Goal: Information Seeking & Learning: Find specific fact

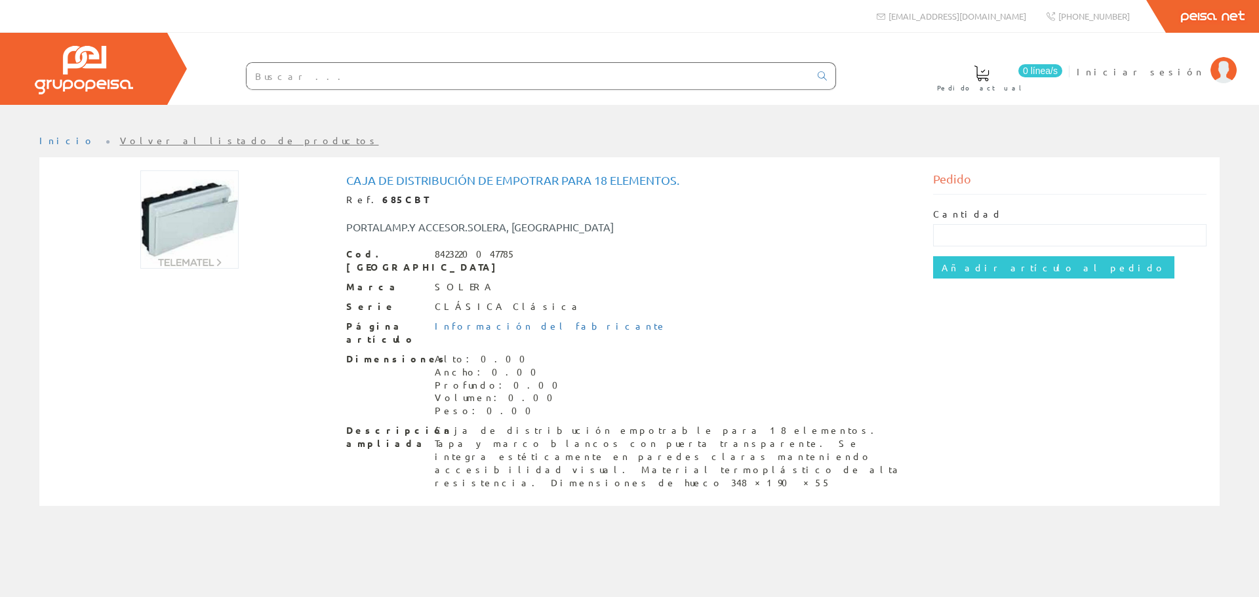
click at [380, 72] on input "text" at bounding box center [528, 76] width 563 height 26
paste input "210097"
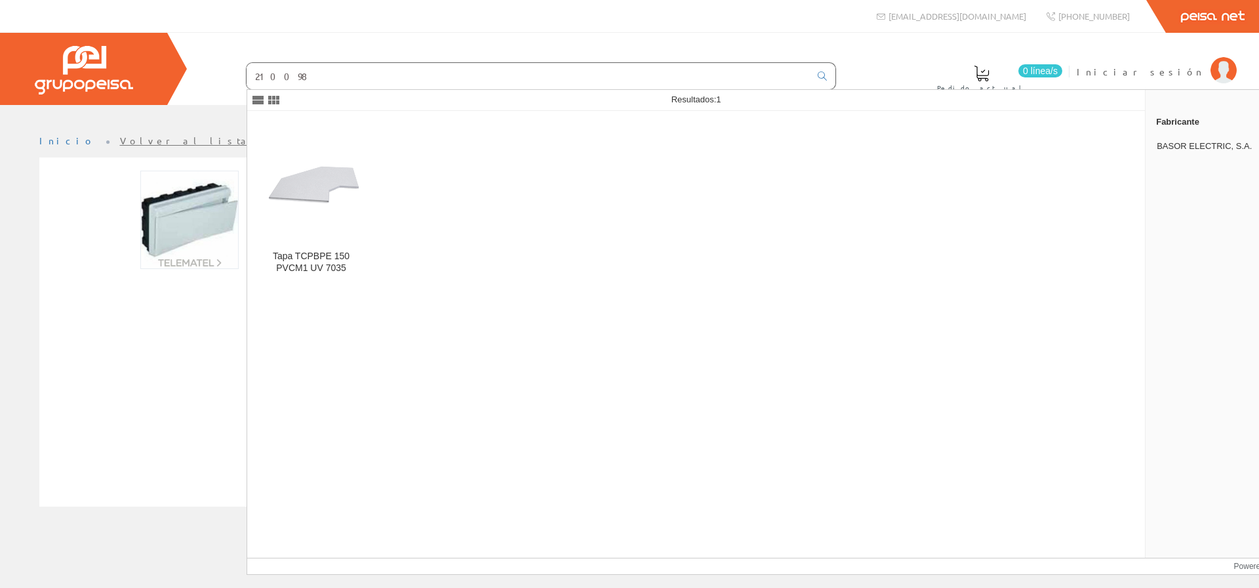
type input "210098"
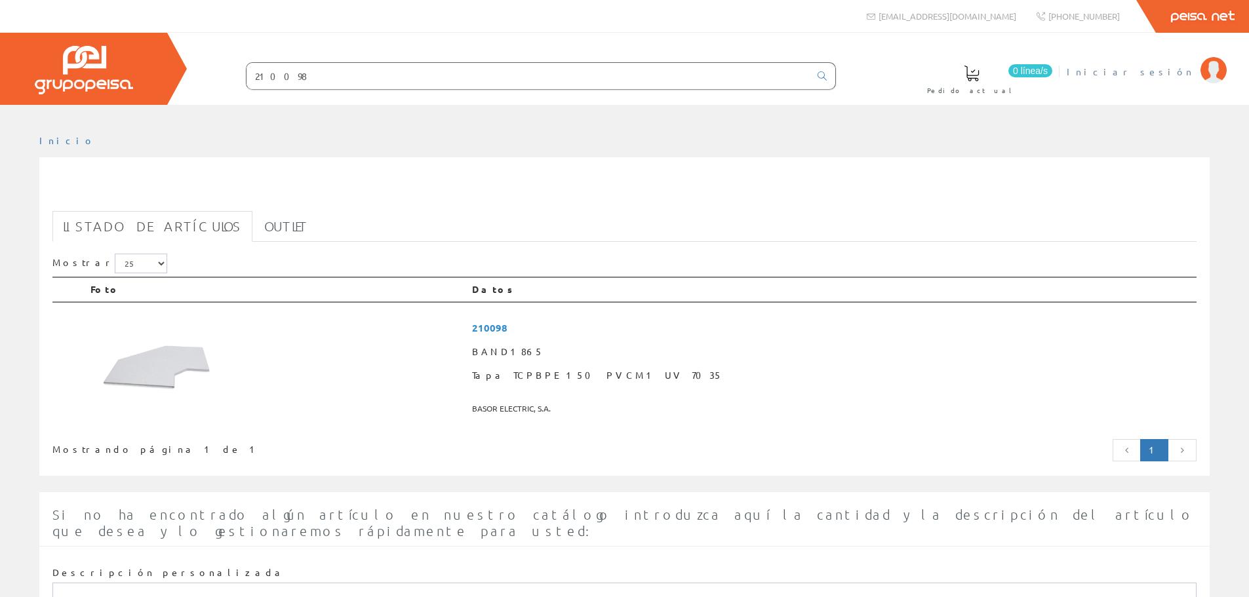
click at [1192, 66] on span "Iniciar sesión" at bounding box center [1130, 71] width 127 height 13
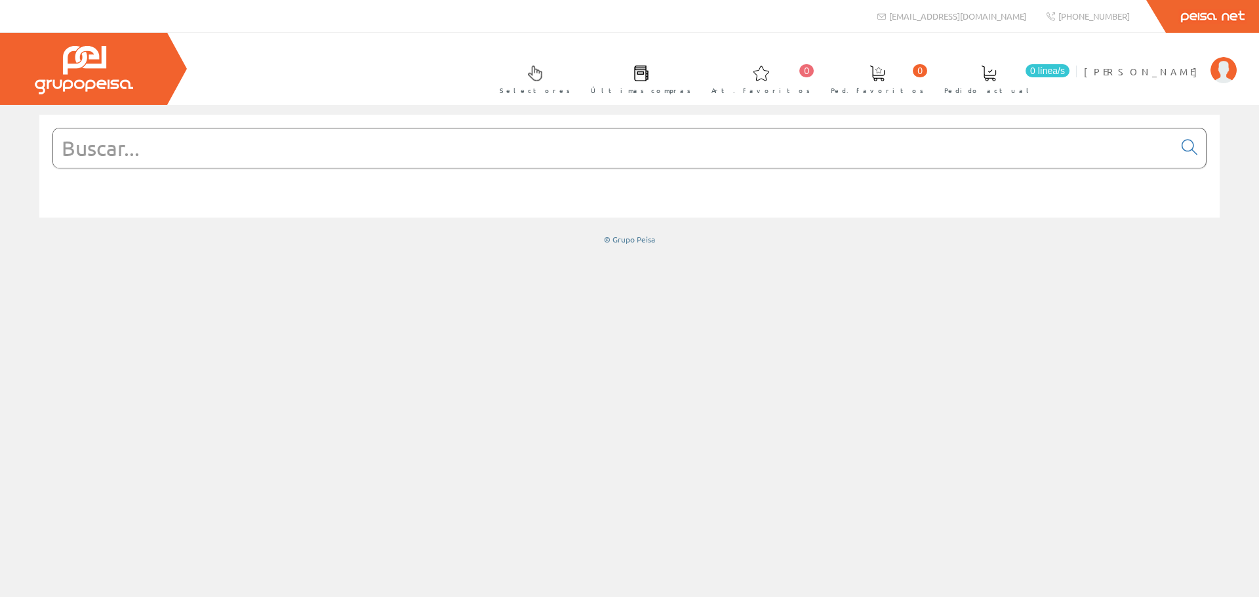
click at [721, 155] on input "text" at bounding box center [613, 148] width 1121 height 39
paste input "210097"
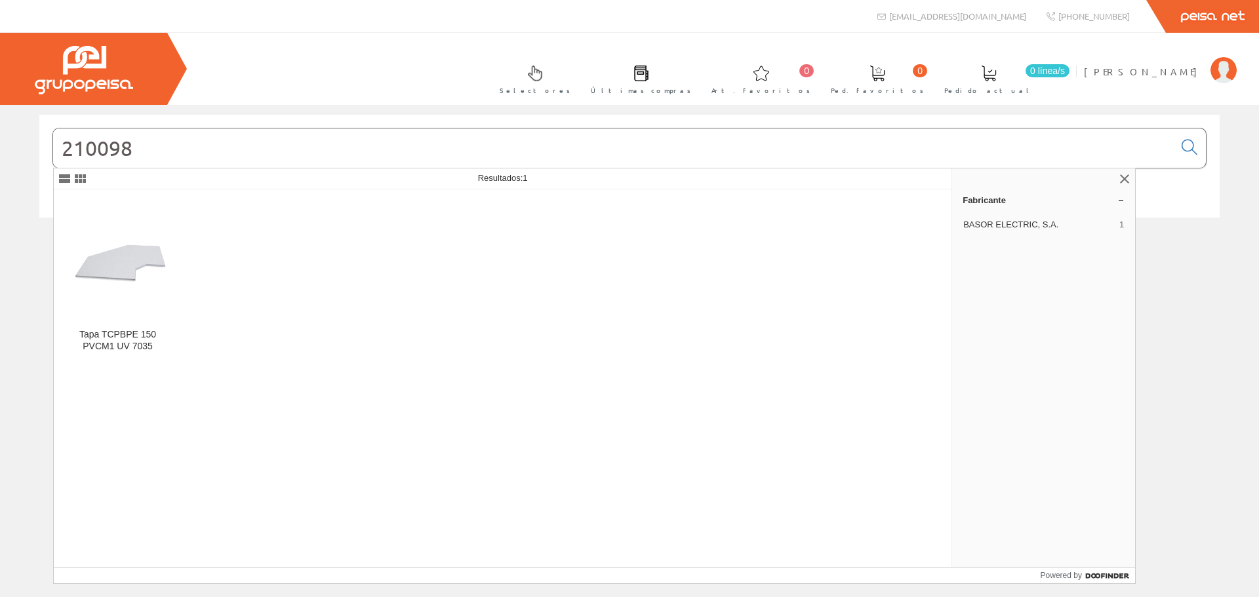
type input "210098"
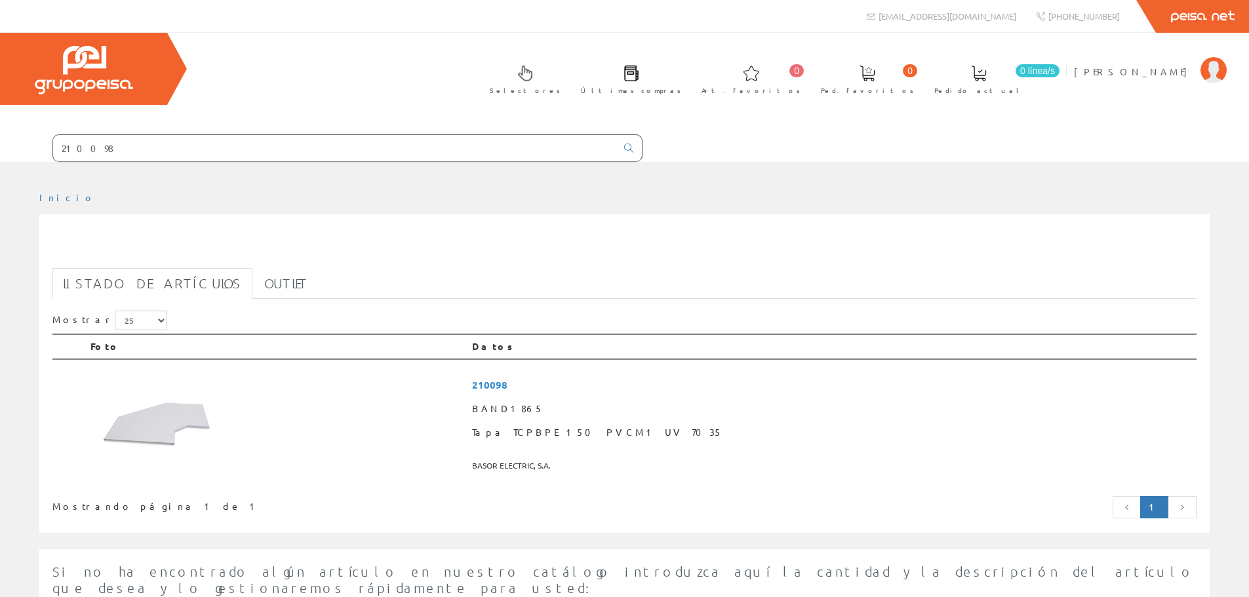
click at [172, 156] on input "210098" at bounding box center [334, 148] width 563 height 26
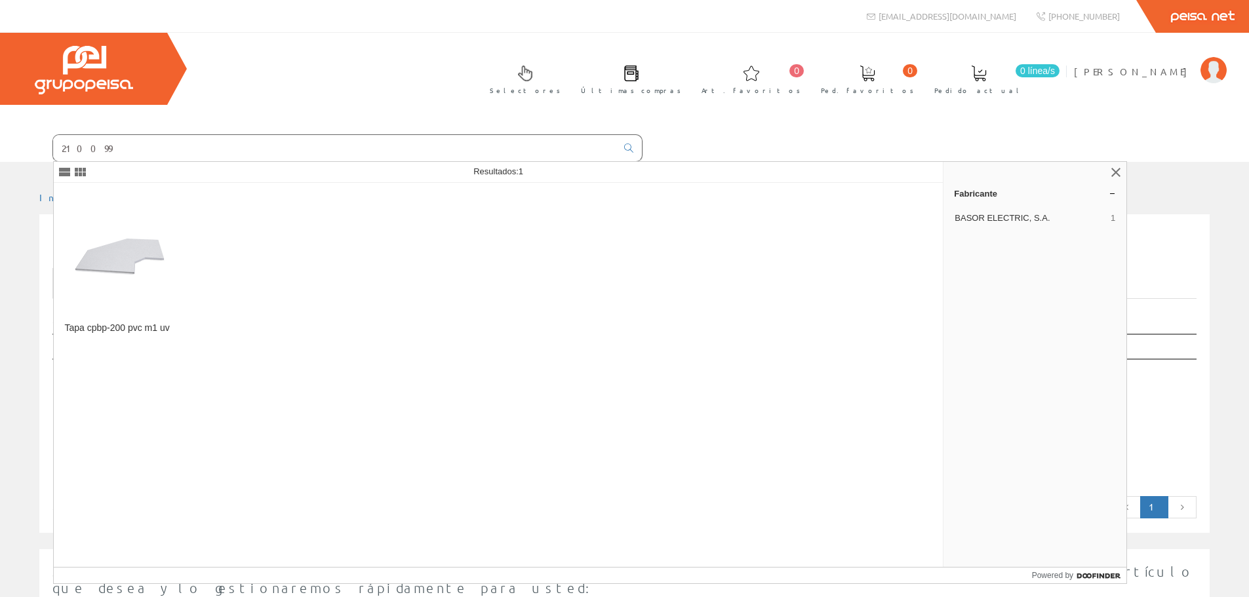
type input "210099"
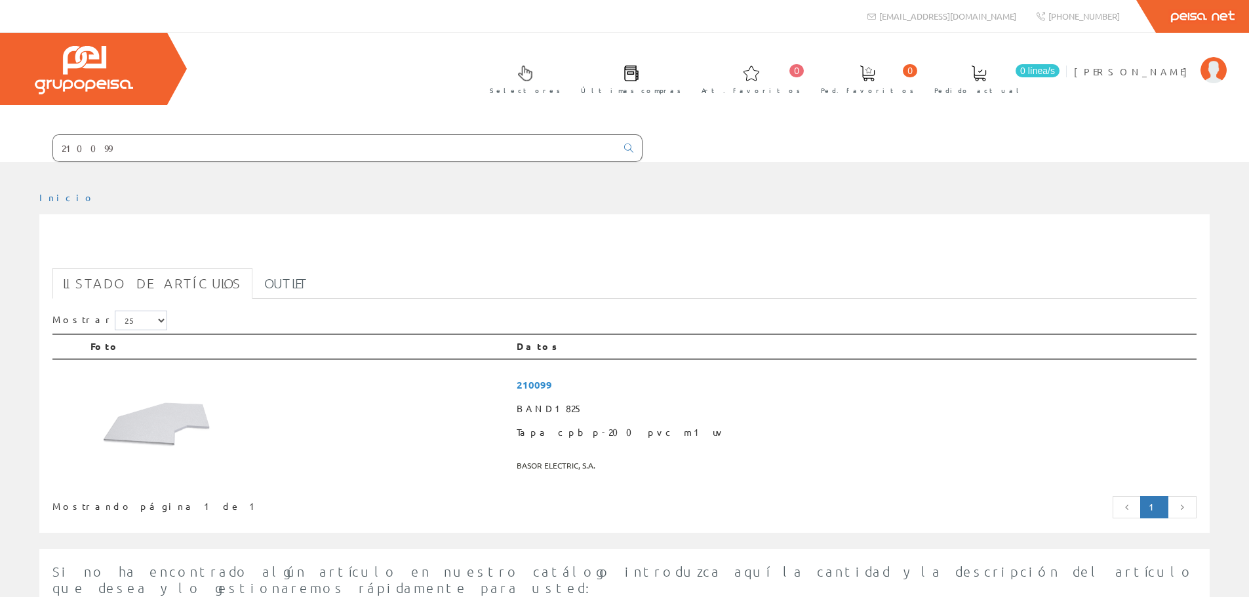
click at [251, 143] on input "210099" at bounding box center [334, 148] width 563 height 26
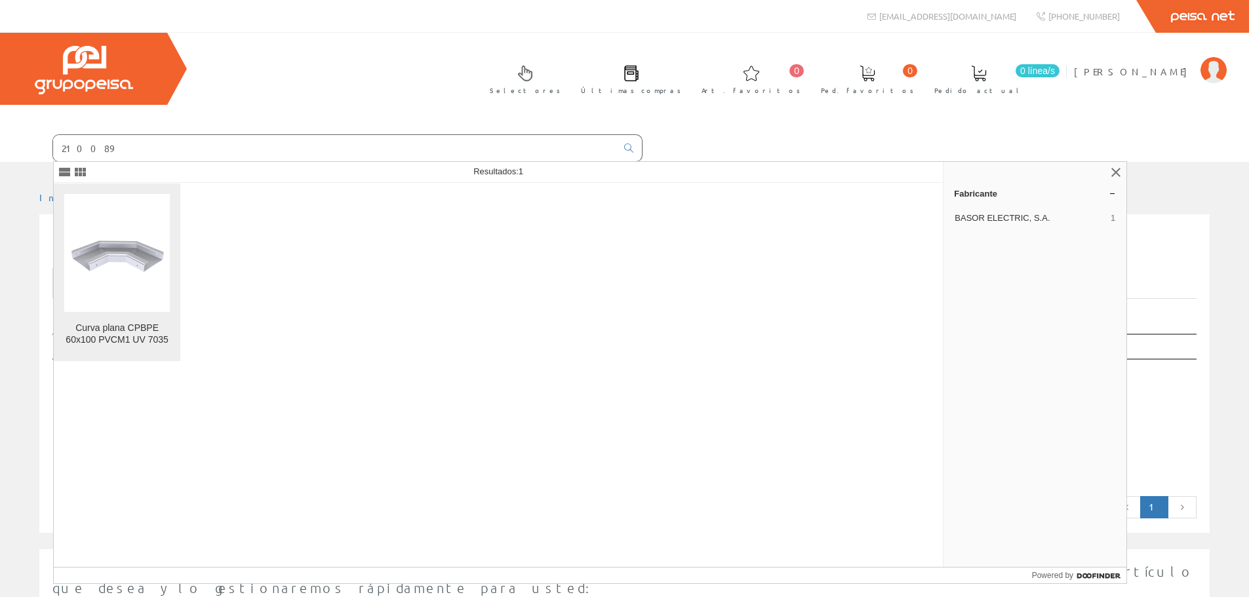
type input "210089"
click at [118, 270] on img at bounding box center [117, 253] width 106 height 79
